Goal: Information Seeking & Learning: Learn about a topic

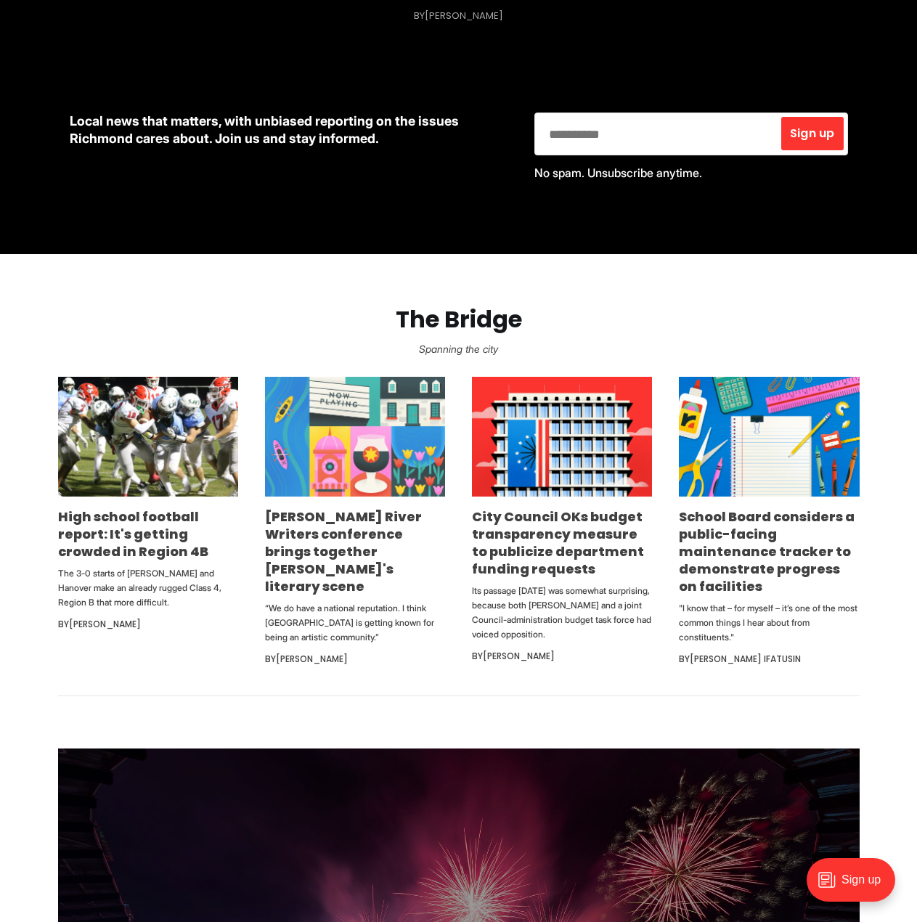
scroll to position [653, 0]
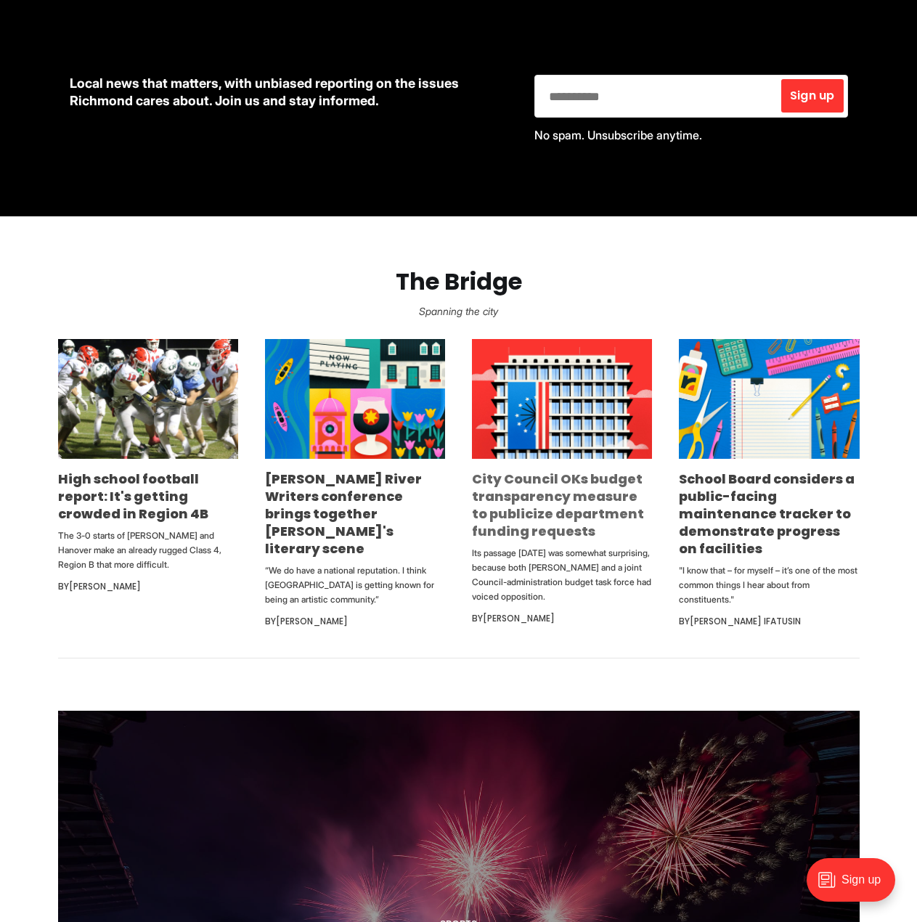
click at [505, 499] on link "City Council OKs budget transparency measure to publicize department funding re…" at bounding box center [558, 505] width 172 height 70
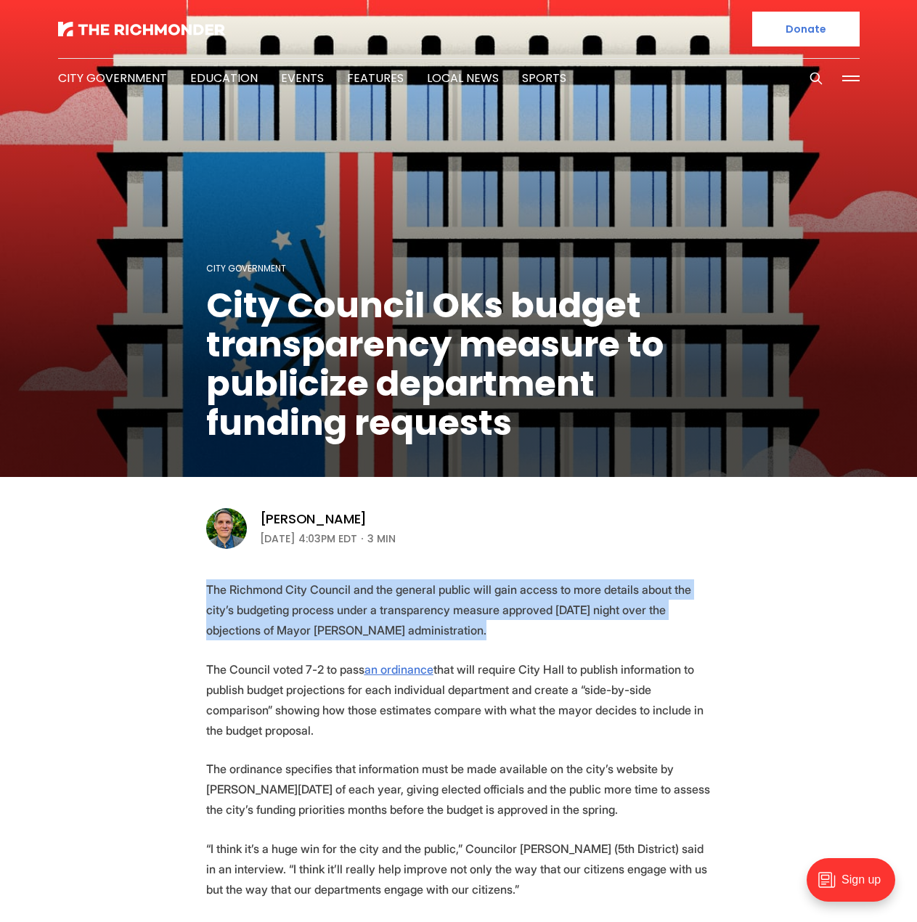
drag, startPoint x: 402, startPoint y: 608, endPoint x: 205, endPoint y: 565, distance: 202.0
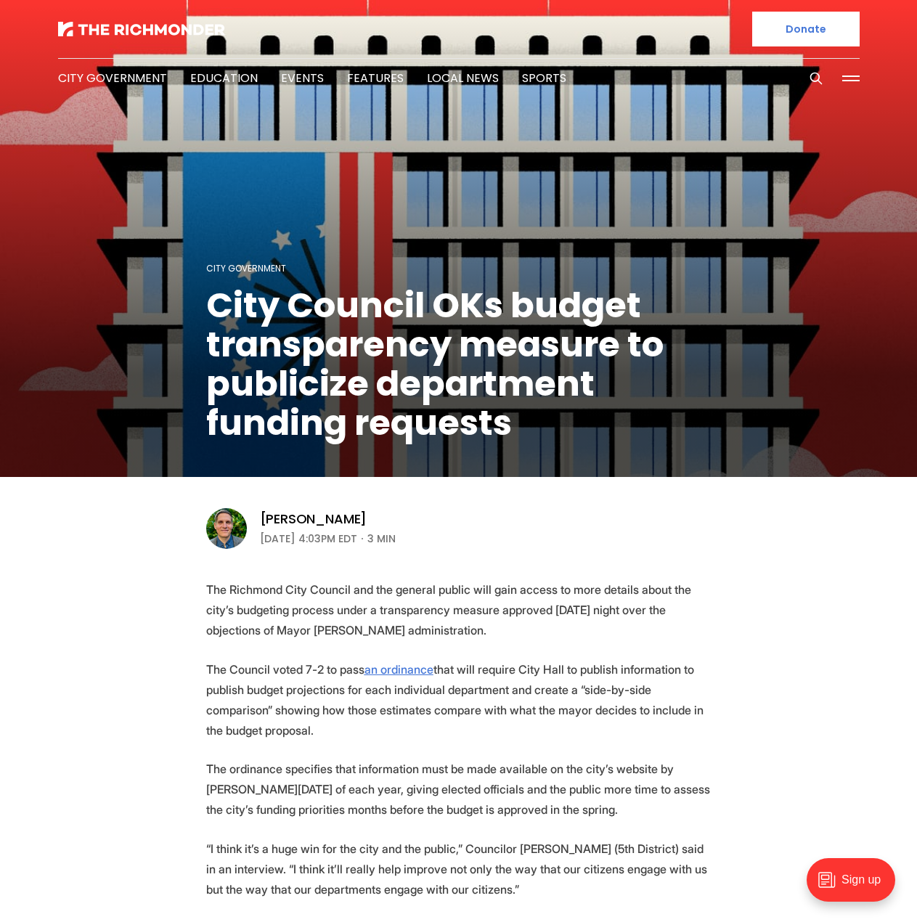
drag, startPoint x: 380, startPoint y: 712, endPoint x: 359, endPoint y: 692, distance: 29.3
click at [380, 711] on p "The Council voted 7-2 to pass an ordinance that will require City Hall to publi…" at bounding box center [458, 699] width 505 height 81
drag, startPoint x: 261, startPoint y: 720, endPoint x: 243, endPoint y: 693, distance: 32.0
click at [243, 693] on p "The Council voted 7-2 to pass an ordinance that will require City Hall to publi…" at bounding box center [458, 699] width 505 height 81
drag, startPoint x: 476, startPoint y: 803, endPoint x: 449, endPoint y: 744, distance: 65.3
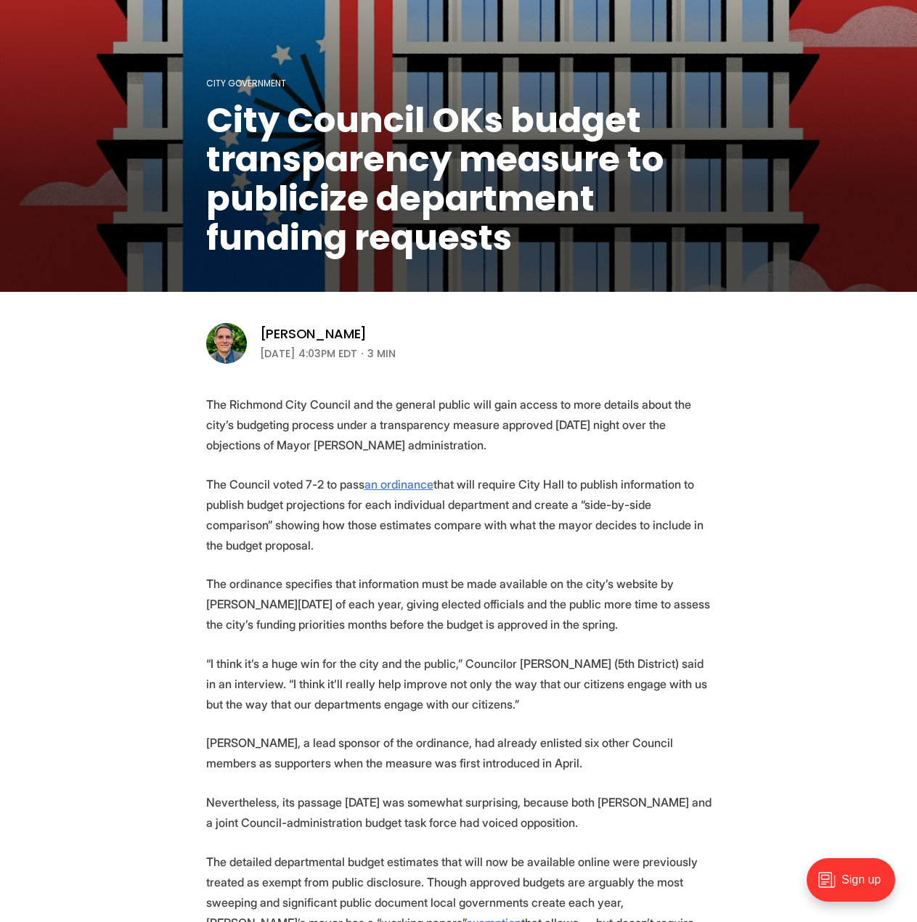
scroll to position [290, 0]
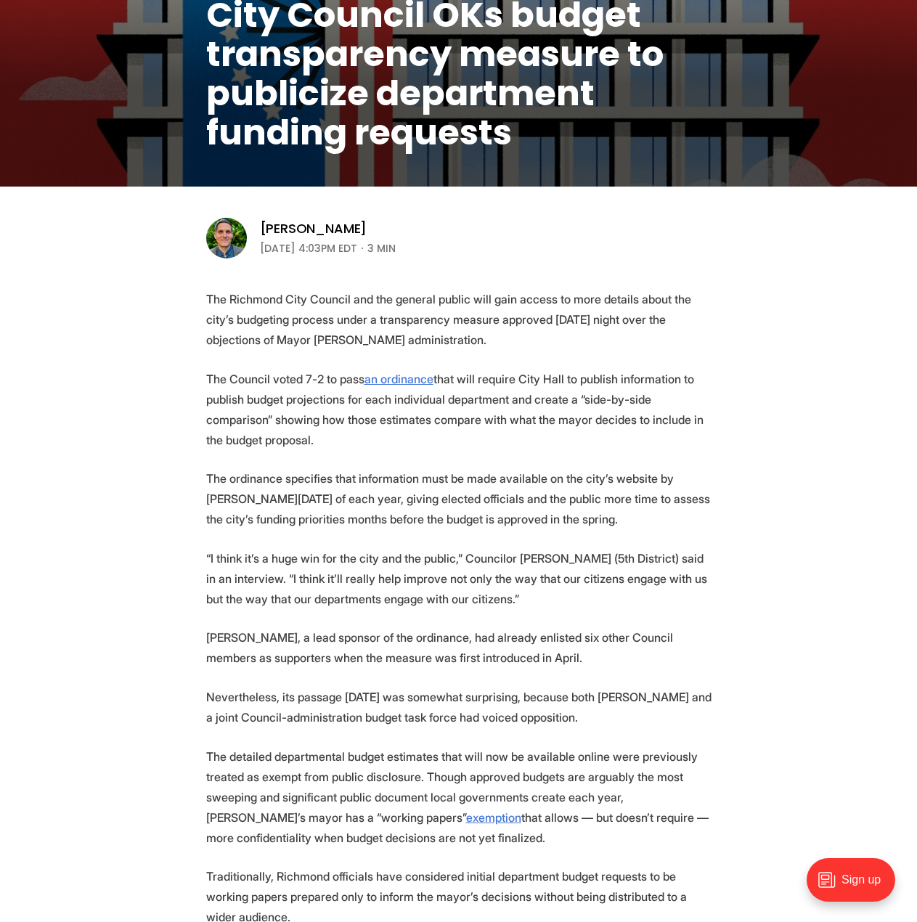
drag, startPoint x: 526, startPoint y: 597, endPoint x: 555, endPoint y: 670, distance: 77.9
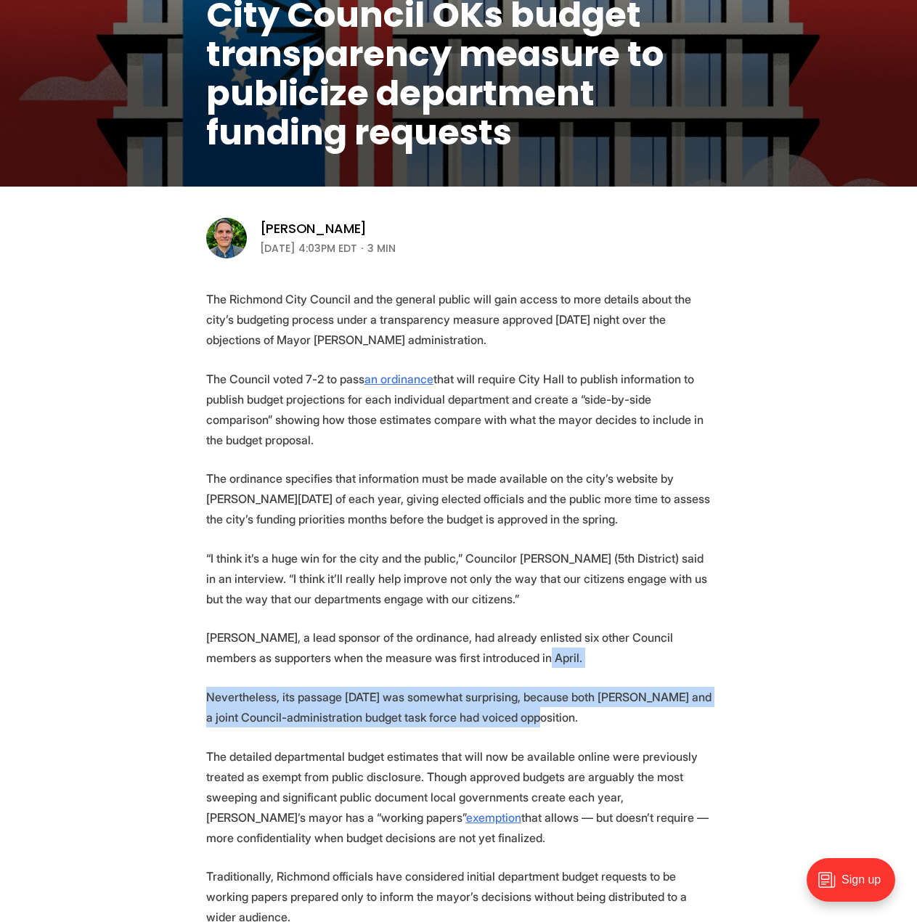
drag, startPoint x: 565, startPoint y: 713, endPoint x: 556, endPoint y: 662, distance: 52.3
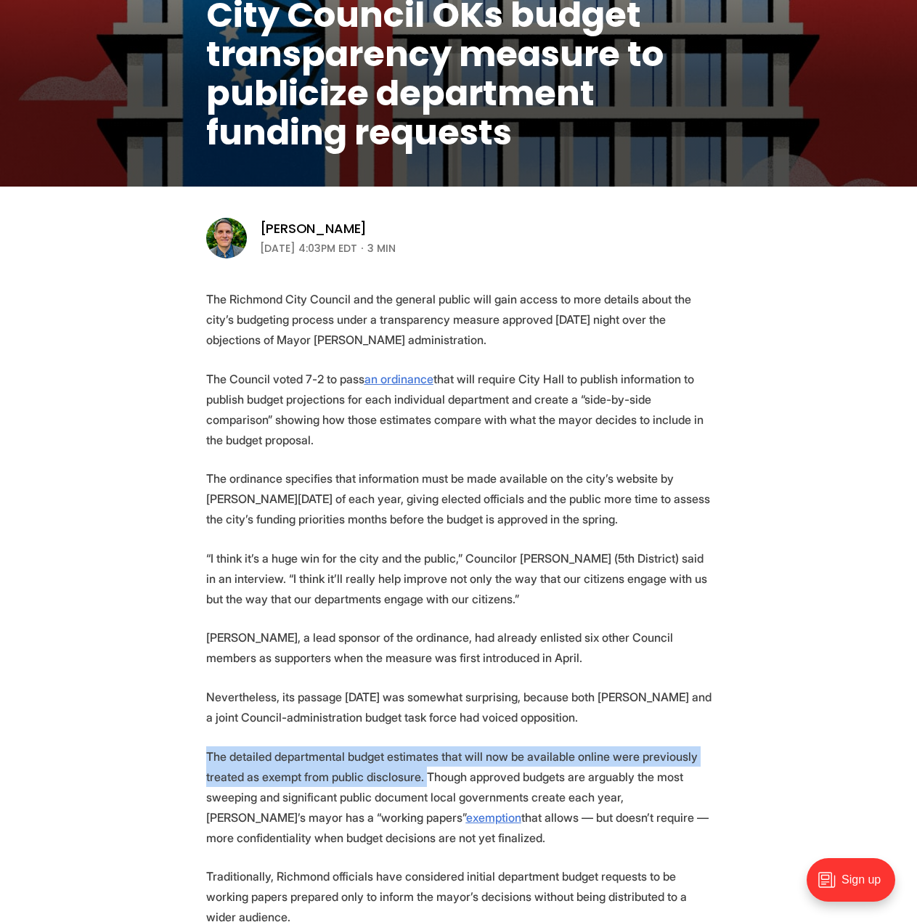
drag, startPoint x: 421, startPoint y: 780, endPoint x: 208, endPoint y: 741, distance: 216.1
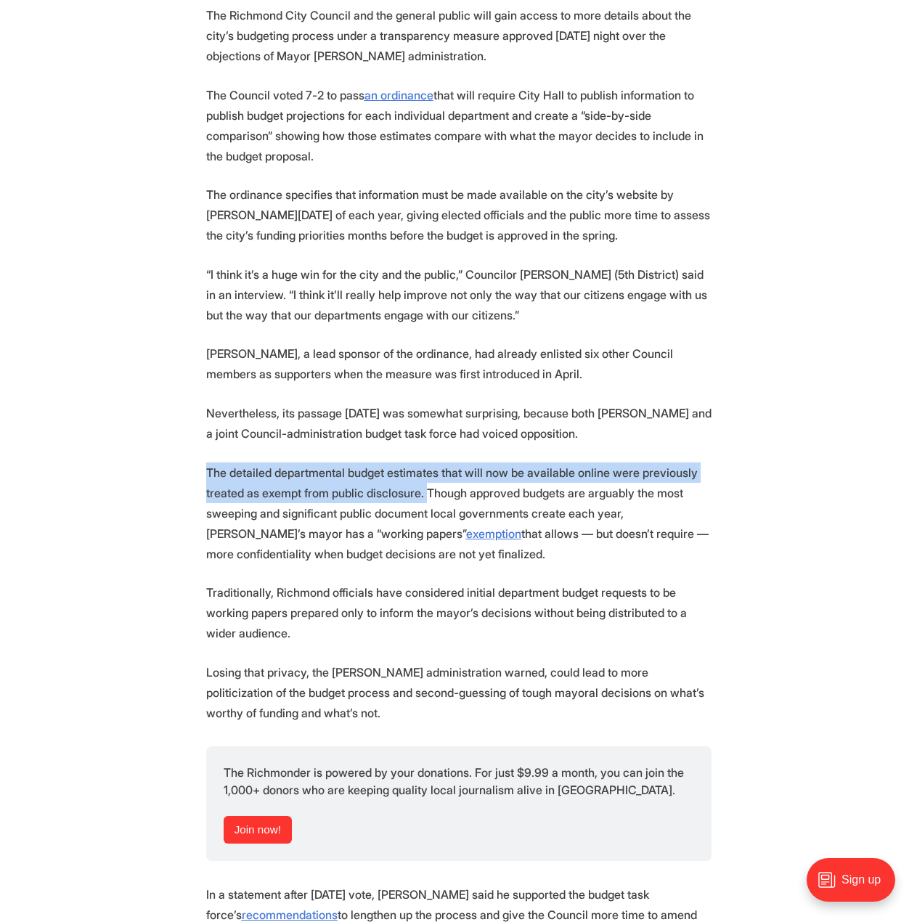
scroll to position [581, 0]
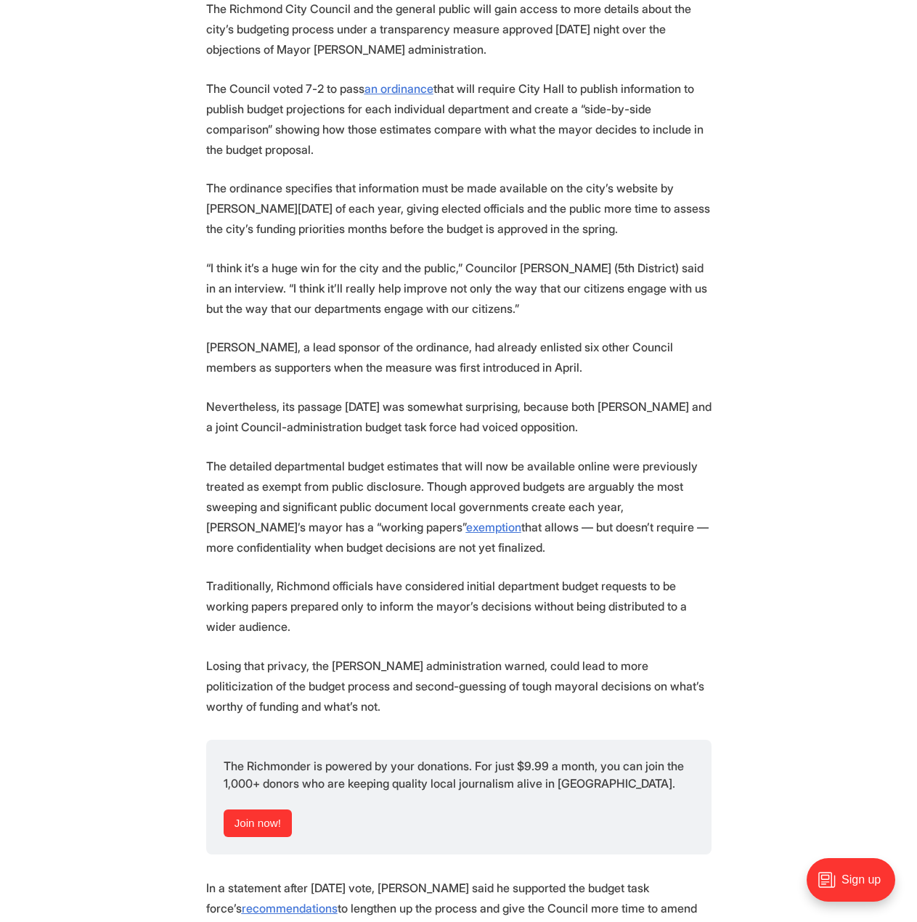
click at [429, 546] on p "The detailed departmental budget estimates that will now be available online we…" at bounding box center [458, 507] width 505 height 102
drag, startPoint x: 523, startPoint y: 539, endPoint x: 485, endPoint y: 488, distance: 64.3
click at [485, 488] on p "The detailed departmental budget estimates that will now be available online we…" at bounding box center [458, 507] width 505 height 102
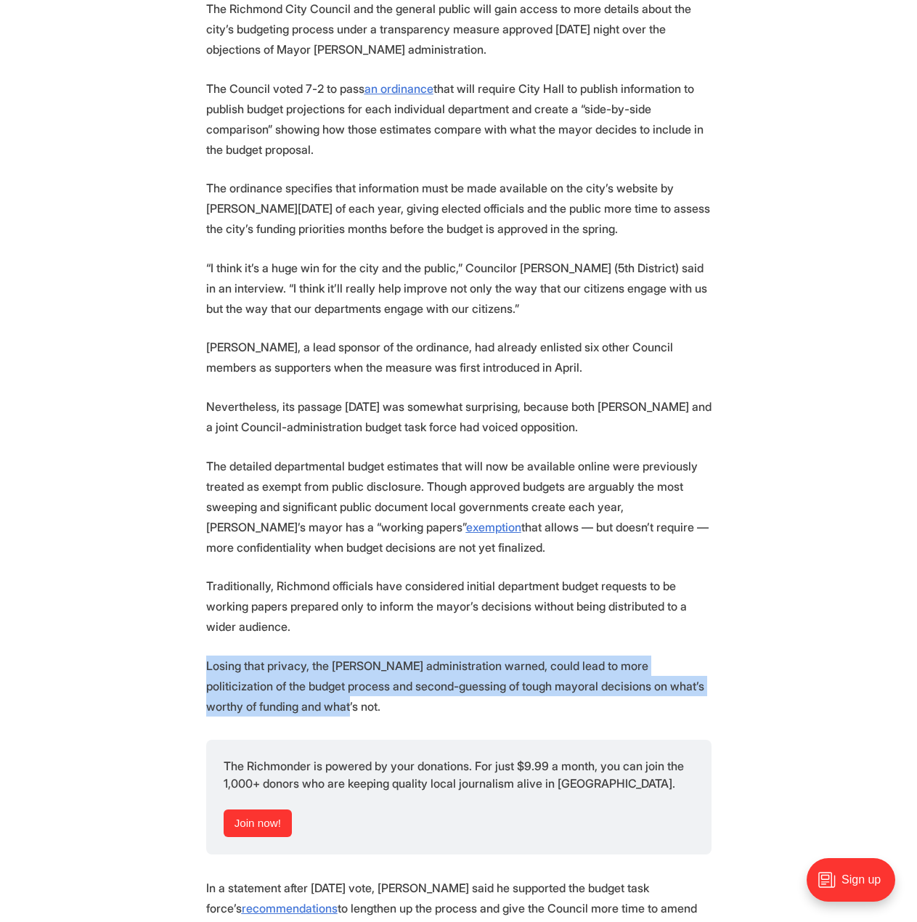
drag, startPoint x: 292, startPoint y: 706, endPoint x: 306, endPoint y: 623, distance: 83.9
click at [304, 631] on section "The Richmond City Council and the general public will gain access to more detai…" at bounding box center [458, 939] width 917 height 1881
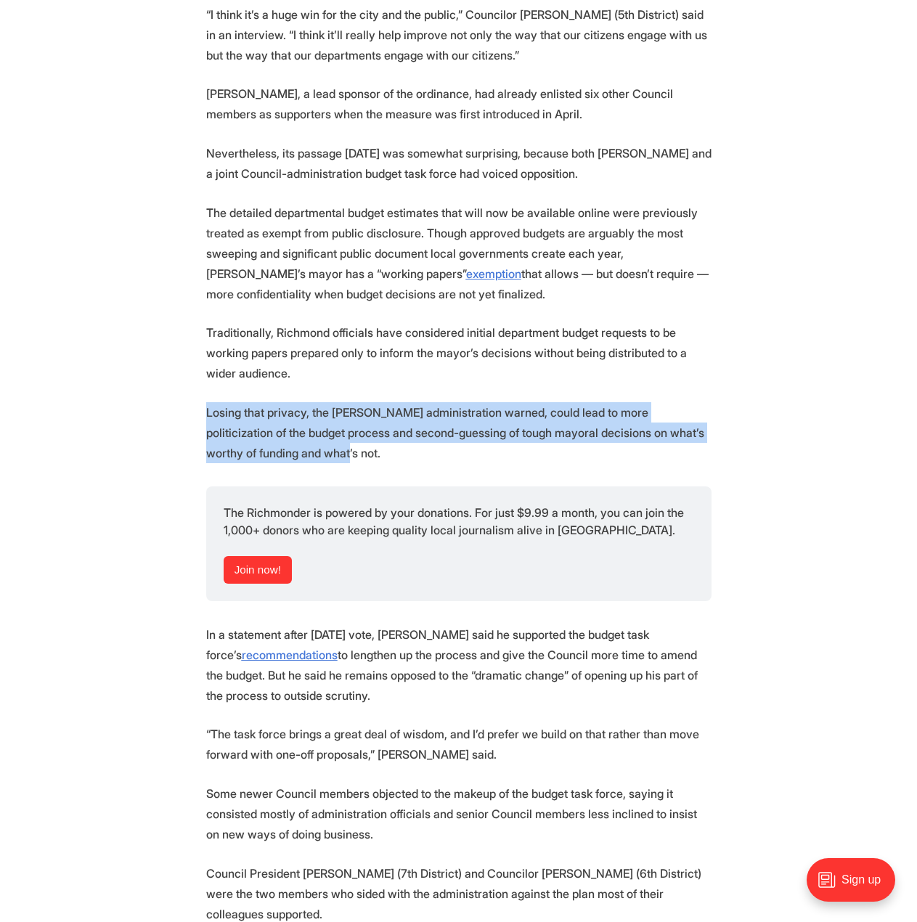
scroll to position [944, 0]
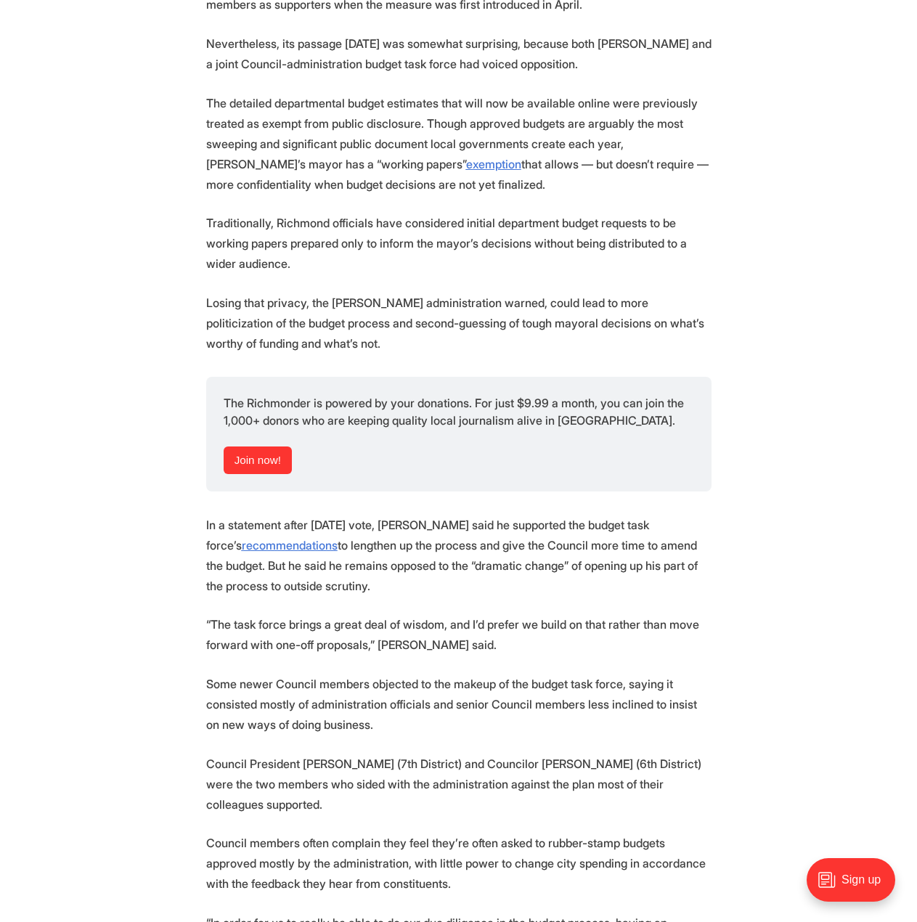
click at [372, 577] on p "In a statement after Monday’s vote, Avula said he supported the budget task for…" at bounding box center [458, 555] width 505 height 81
drag, startPoint x: 369, startPoint y: 578, endPoint x: 195, endPoint y: 539, distance: 178.6
click at [185, 526] on section "The Richmond City Council and the general public will gain access to more detai…" at bounding box center [458, 576] width 917 height 1881
click at [526, 639] on p "“The task force brings a great deal of wisdom, and I’d prefer we build on that …" at bounding box center [458, 634] width 505 height 41
drag, startPoint x: 469, startPoint y: 650, endPoint x: 439, endPoint y: 578, distance: 77.8
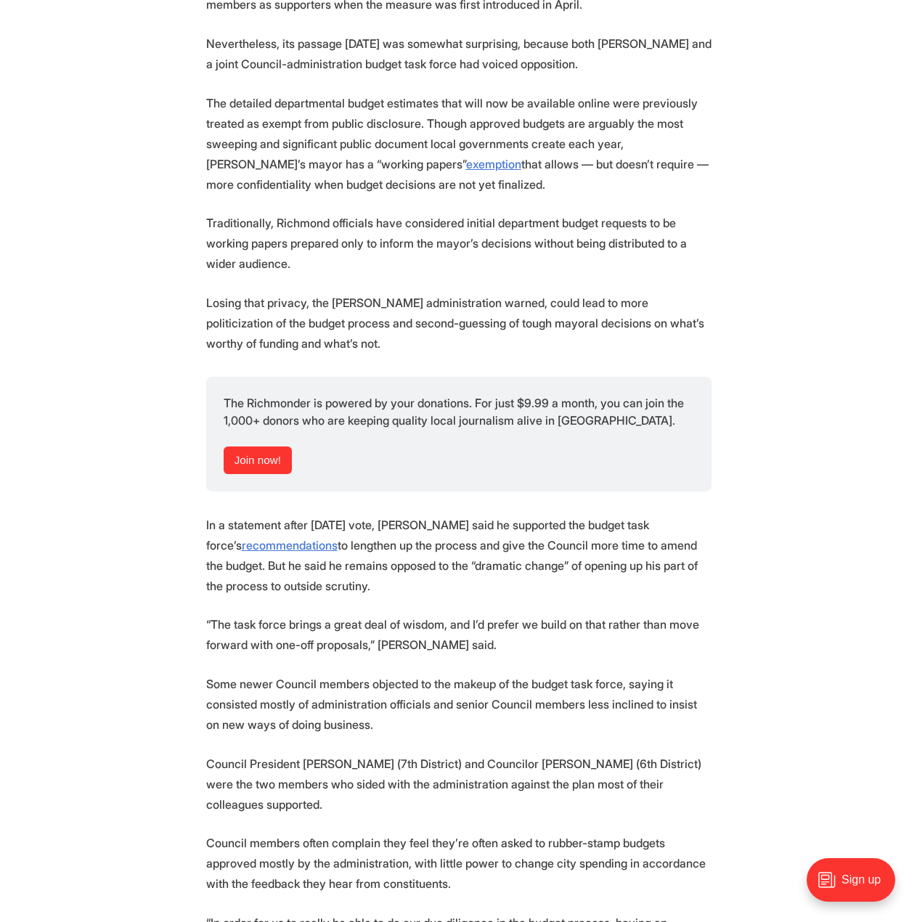
click at [439, 578] on section "The Richmond City Council and the general public will gain access to more detai…" at bounding box center [458, 576] width 917 height 1881
click at [429, 676] on p "Some newer Council members objected to the makeup of the budget task force, say…" at bounding box center [458, 704] width 505 height 61
drag, startPoint x: 323, startPoint y: 806, endPoint x: 408, endPoint y: 737, distance: 109.4
click at [408, 737] on section "The Richmond City Council and the general public will gain access to more detai…" at bounding box center [458, 576] width 917 height 1881
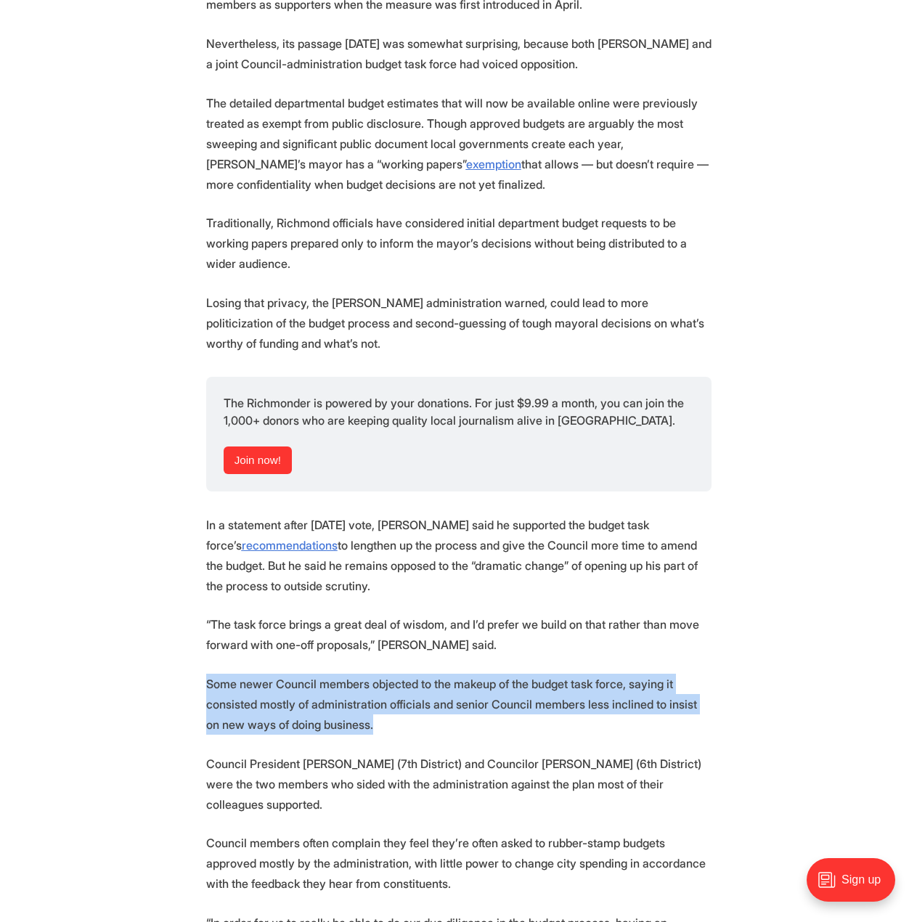
drag, startPoint x: 396, startPoint y: 736, endPoint x: 203, endPoint y: 674, distance: 203.6
click at [203, 674] on section "The Richmond City Council and the general public will gain access to more detai…" at bounding box center [458, 576] width 917 height 1881
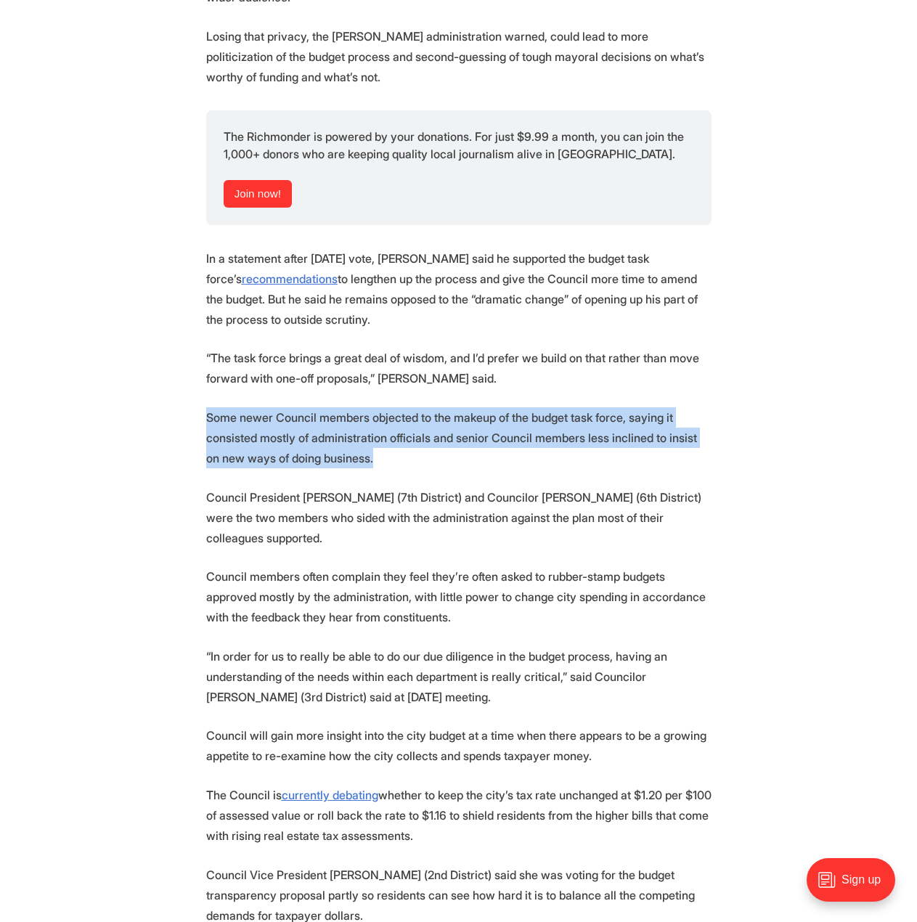
scroll to position [1234, 0]
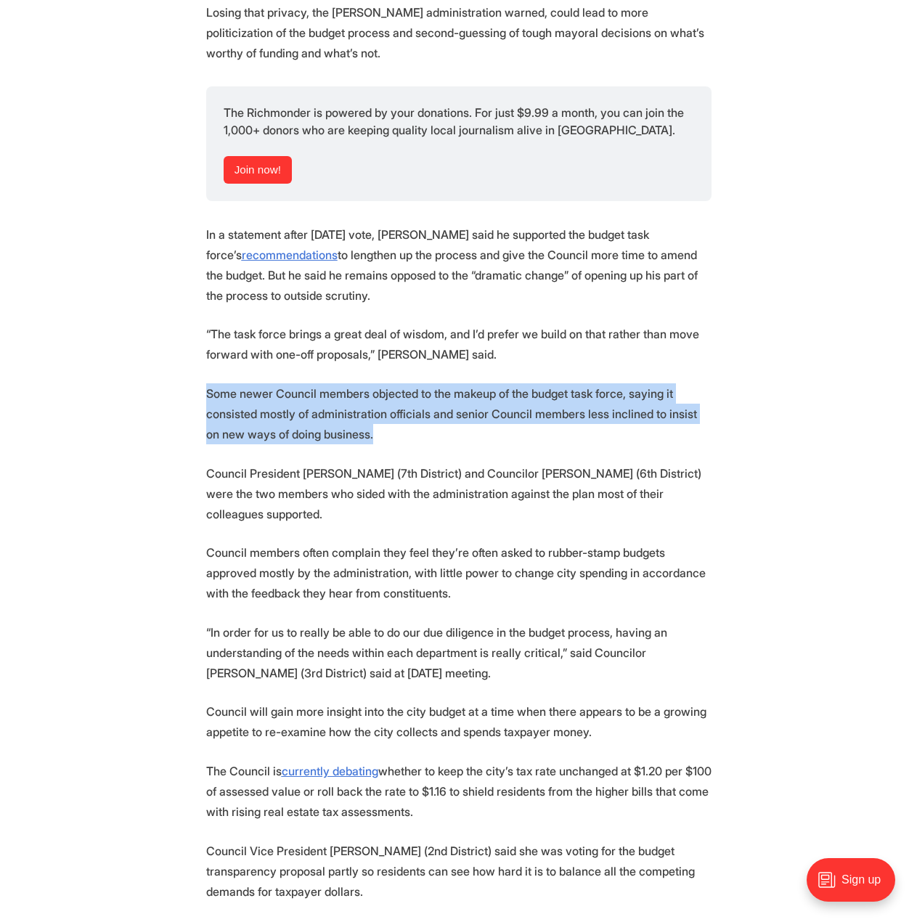
drag, startPoint x: 422, startPoint y: 584, endPoint x: 320, endPoint y: 535, distance: 113.0
click at [336, 529] on section "The Richmond City Council and the general public will gain access to more detai…" at bounding box center [458, 285] width 917 height 1881
drag, startPoint x: 418, startPoint y: 671, endPoint x: 433, endPoint y: 600, distance: 72.6
click at [433, 600] on section "The Richmond City Council and the general public will gain access to more detai…" at bounding box center [458, 285] width 917 height 1881
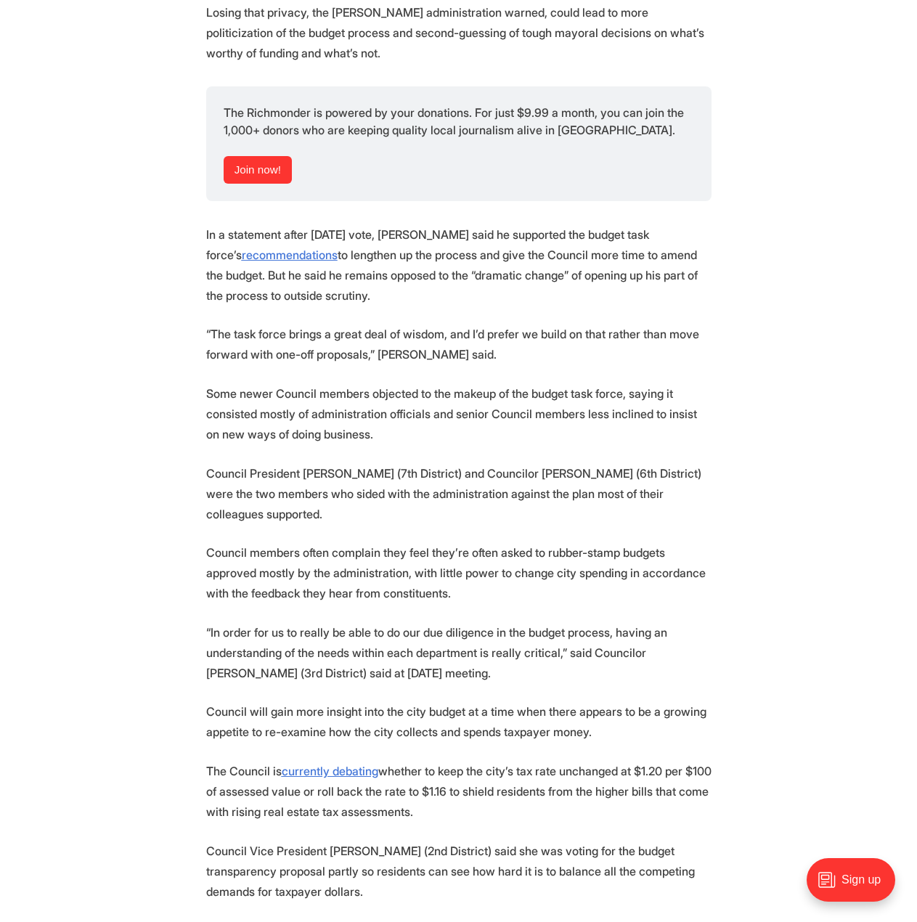
click at [349, 724] on p "Council will gain more insight into the city budget at a time when there appear…" at bounding box center [458, 721] width 505 height 41
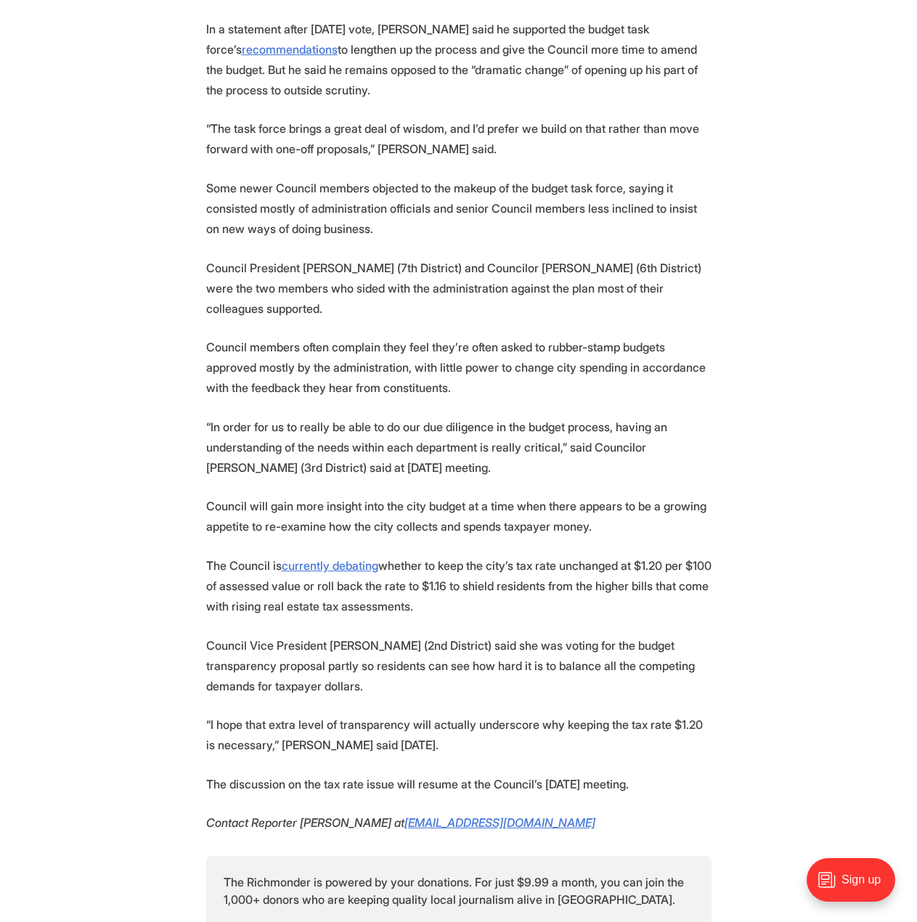
scroll to position [1524, 0]
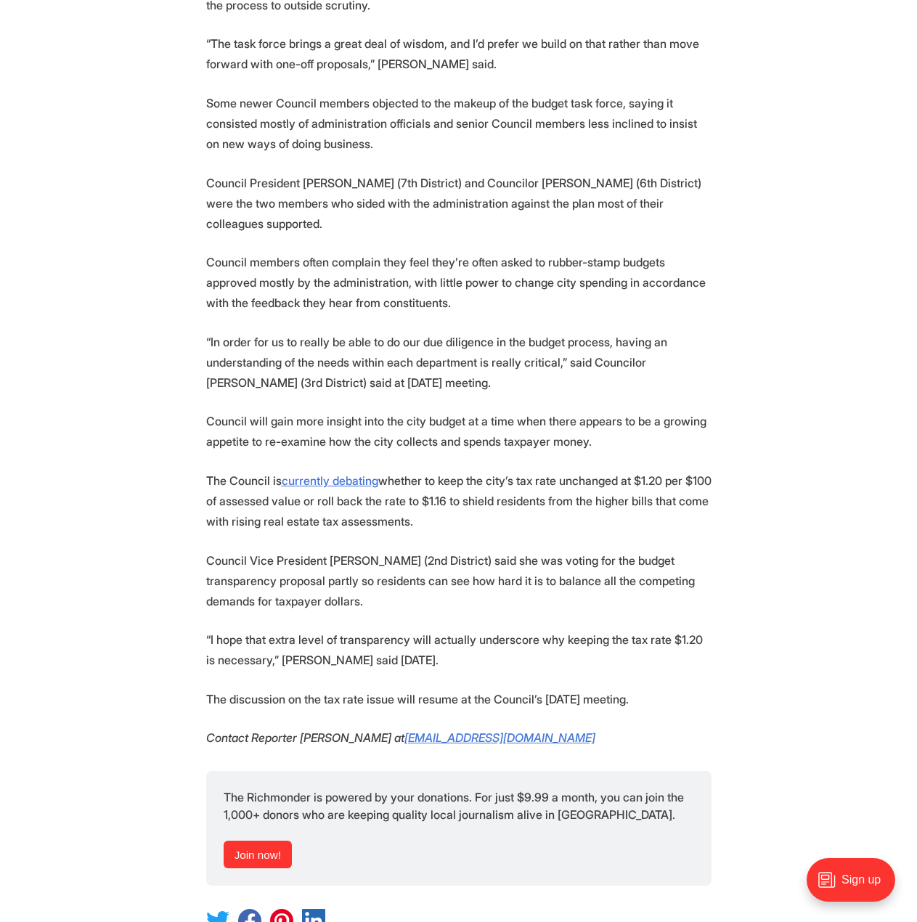
drag, startPoint x: 364, startPoint y: 599, endPoint x: 449, endPoint y: 690, distance: 125.3
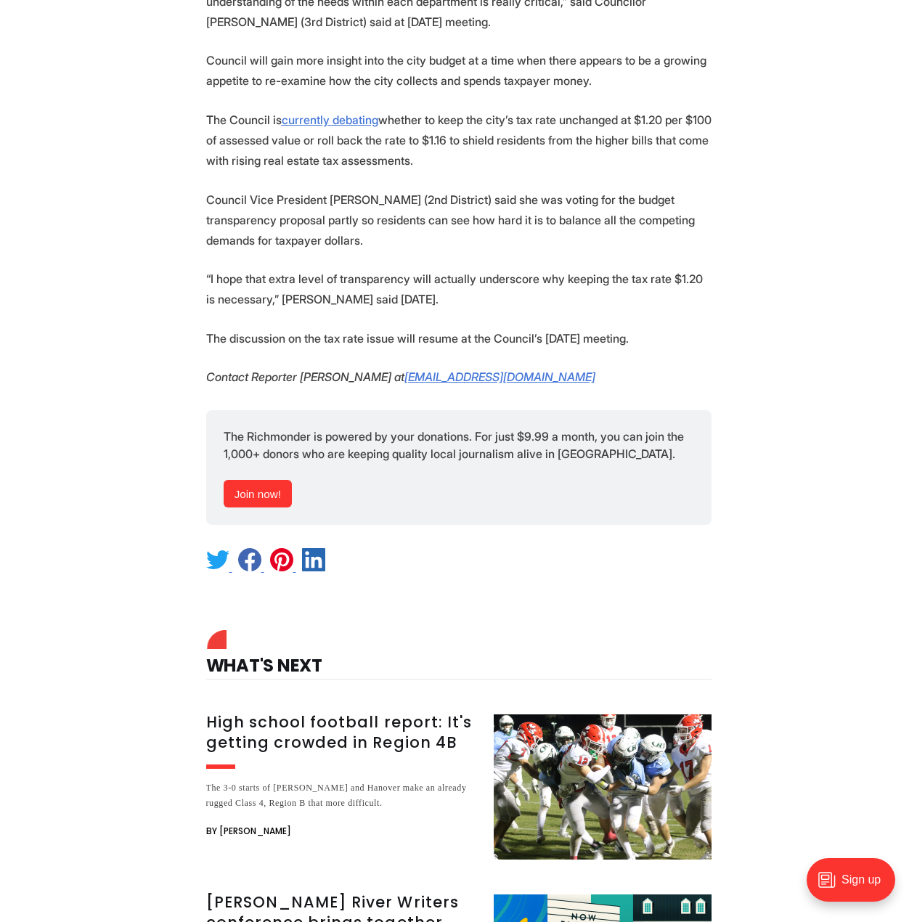
scroll to position [1887, 0]
